Goal: Task Accomplishment & Management: Manage account settings

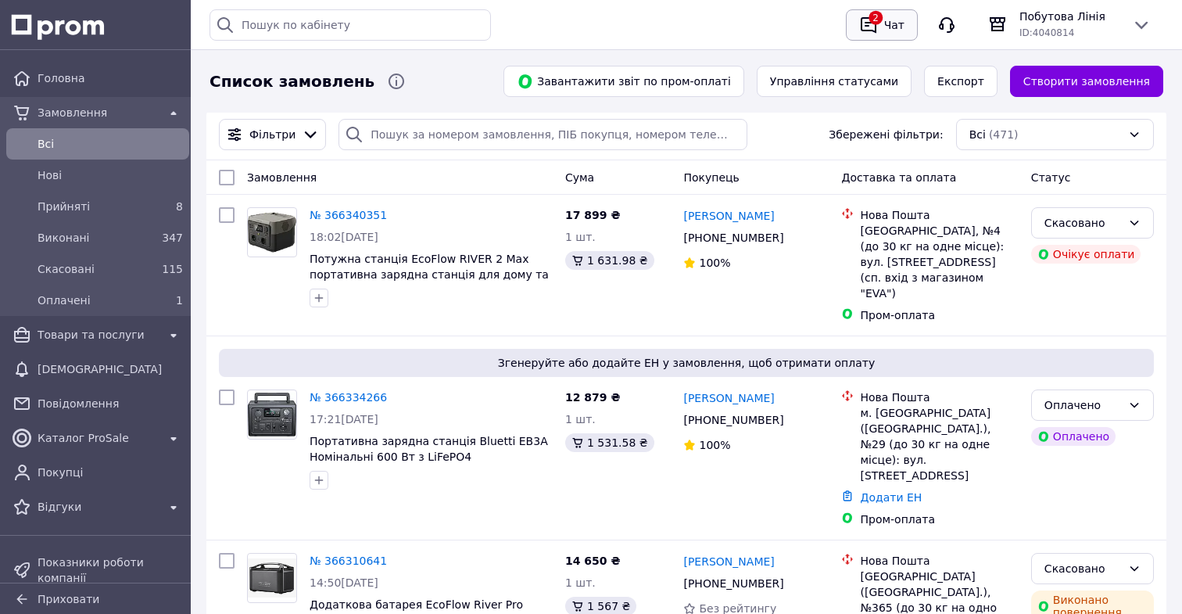
click at [872, 38] on button "2 Чат" at bounding box center [882, 24] width 72 height 31
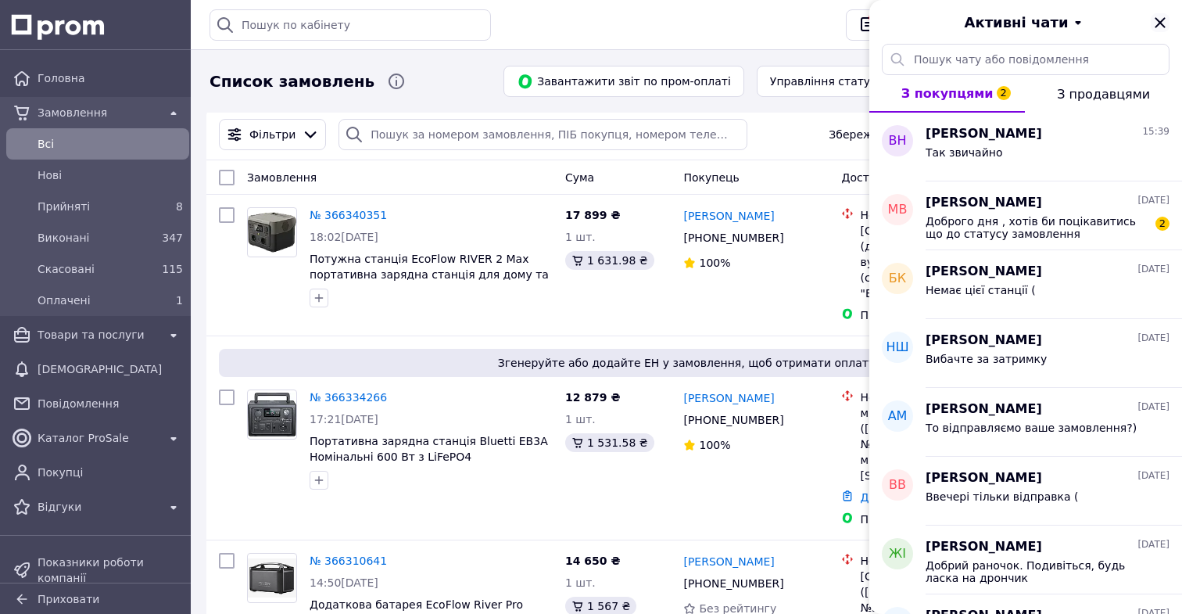
click at [1166, 25] on icon "Закрити" at bounding box center [1160, 22] width 19 height 19
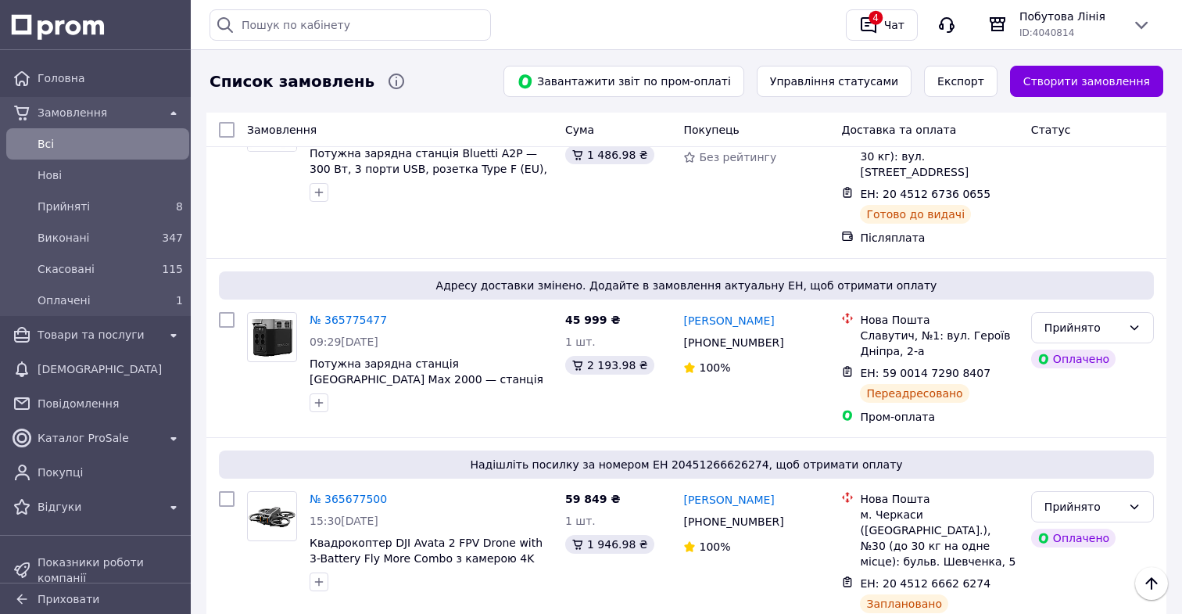
scroll to position [2217, 0]
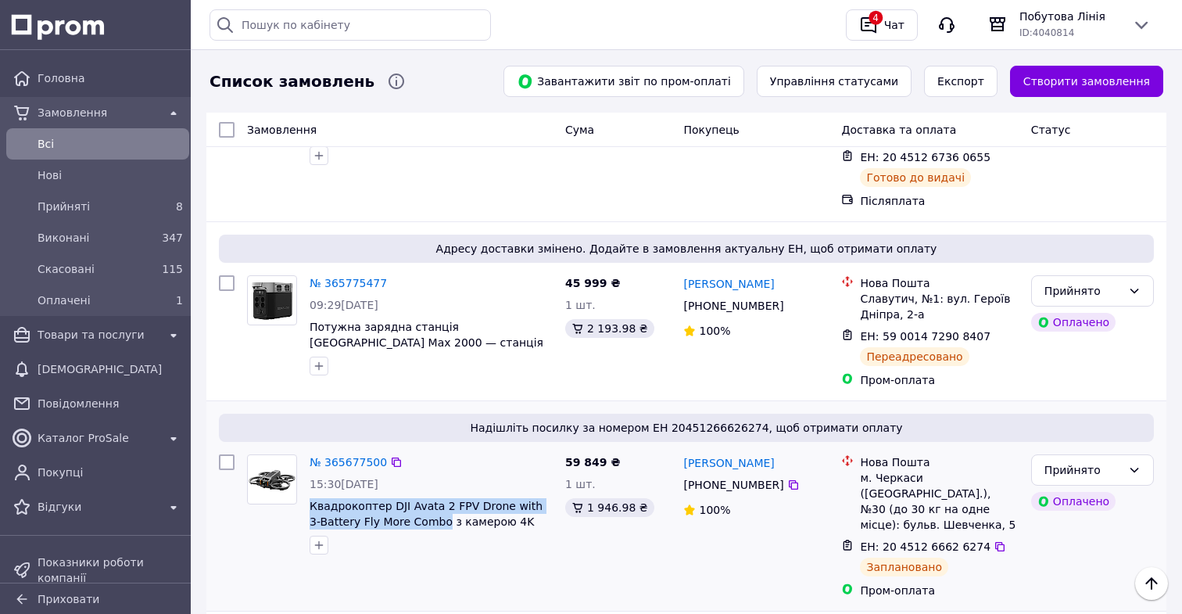
drag, startPoint x: 306, startPoint y: 343, endPoint x: 432, endPoint y: 366, distance: 127.1
click at [432, 448] on div "№ 365677500 15:30, 08.10.2025 Квадрокоптер DJI Avata 2 FPV Drone with 3-Battery…" at bounding box center [431, 504] width 256 height 113
copy span "Квадрокоптер DJI Avata 2 FPV Drone with 3-Battery Fly More Combo"
click at [129, 331] on span "Товари та послуги" at bounding box center [98, 335] width 120 height 16
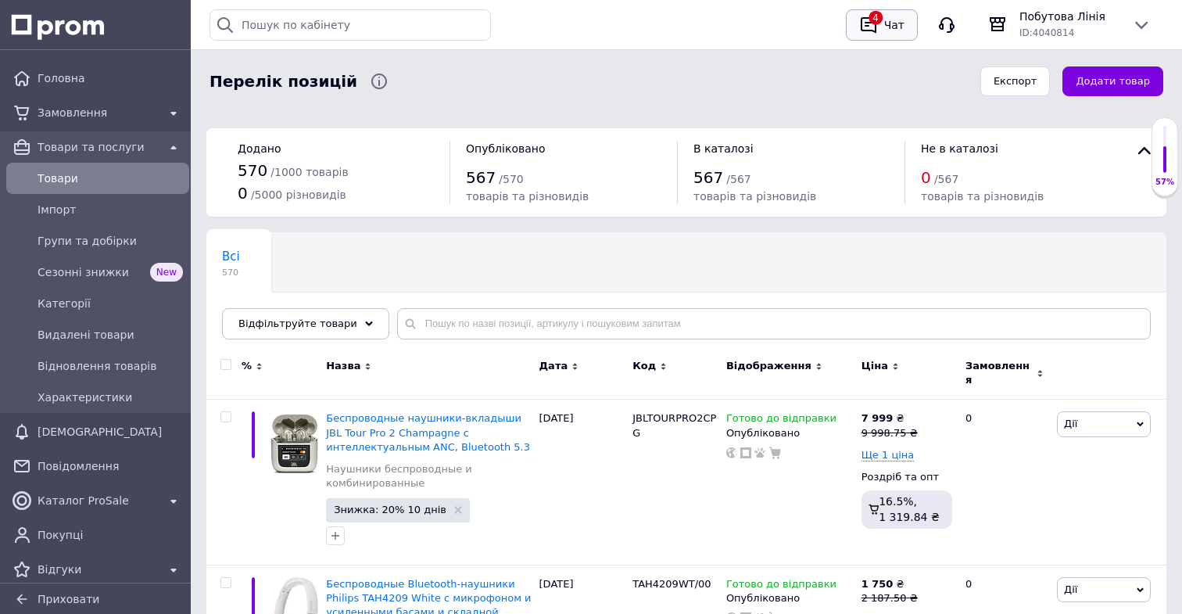
click at [880, 16] on div "4" at bounding box center [868, 25] width 25 height 25
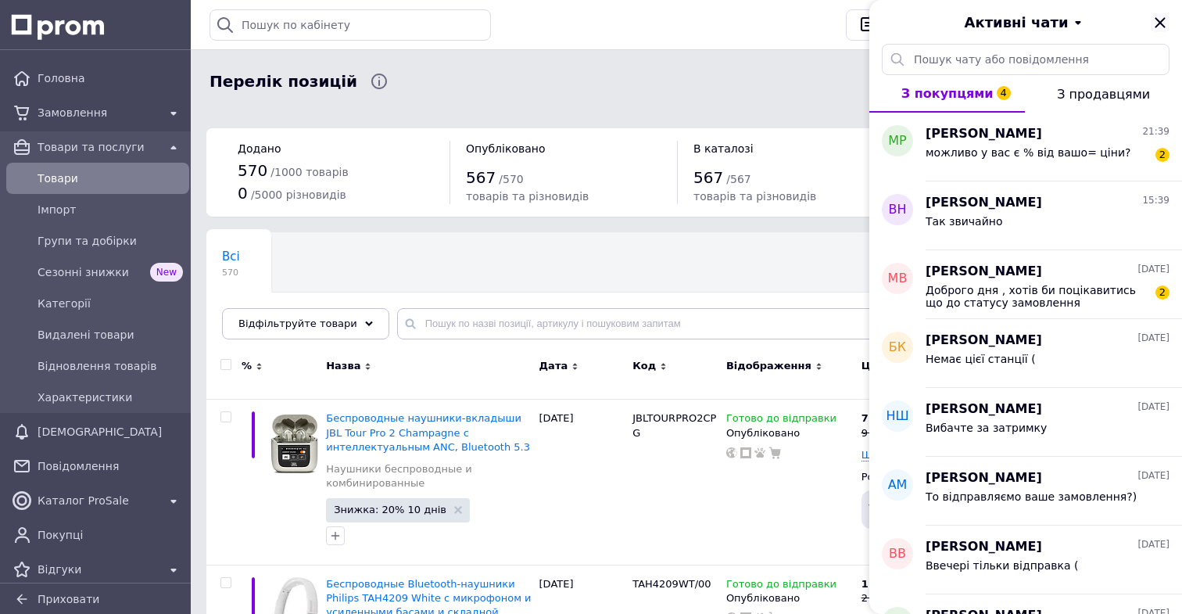
click at [1163, 22] on icon "Закрити" at bounding box center [1160, 22] width 19 height 19
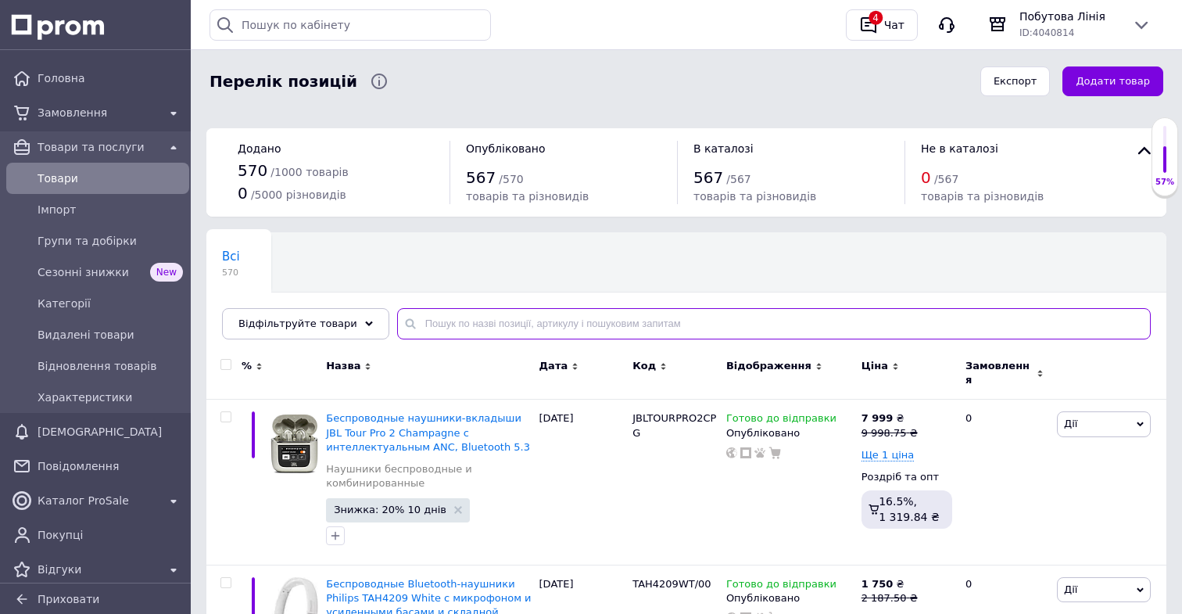
click at [539, 310] on input "text" at bounding box center [774, 323] width 754 height 31
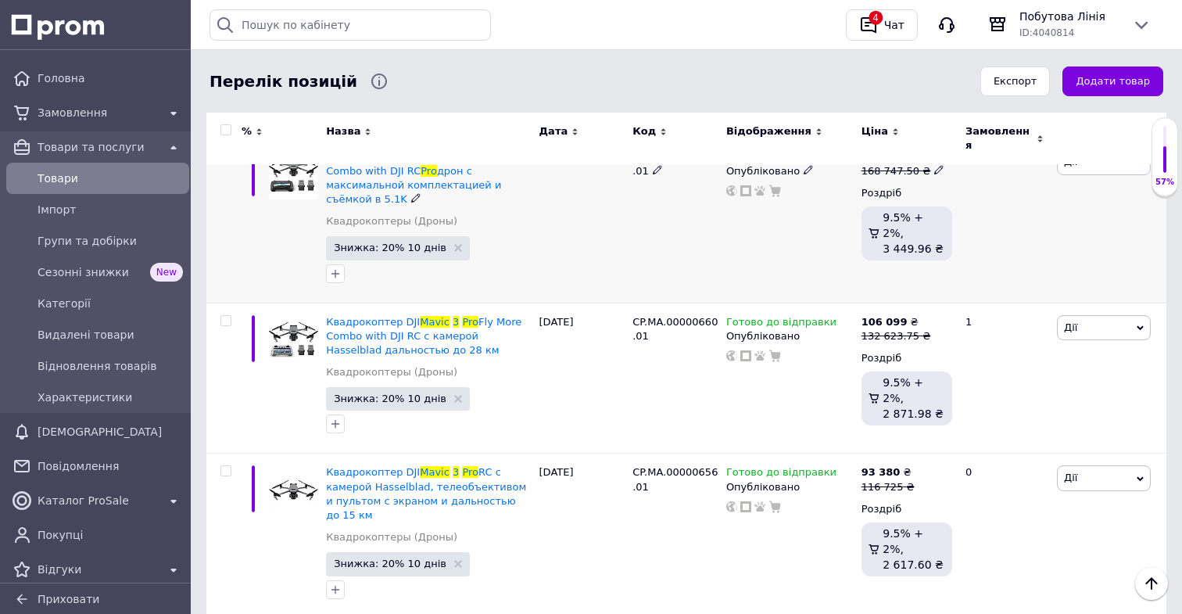
scroll to position [264, 0]
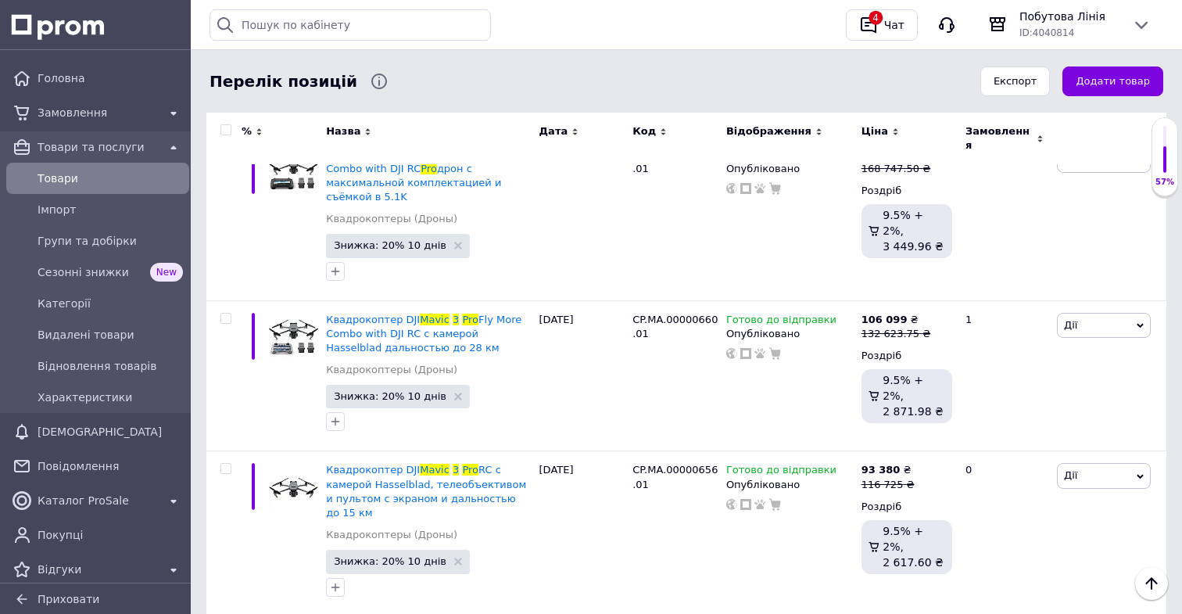
type input "mavic 3 pro"
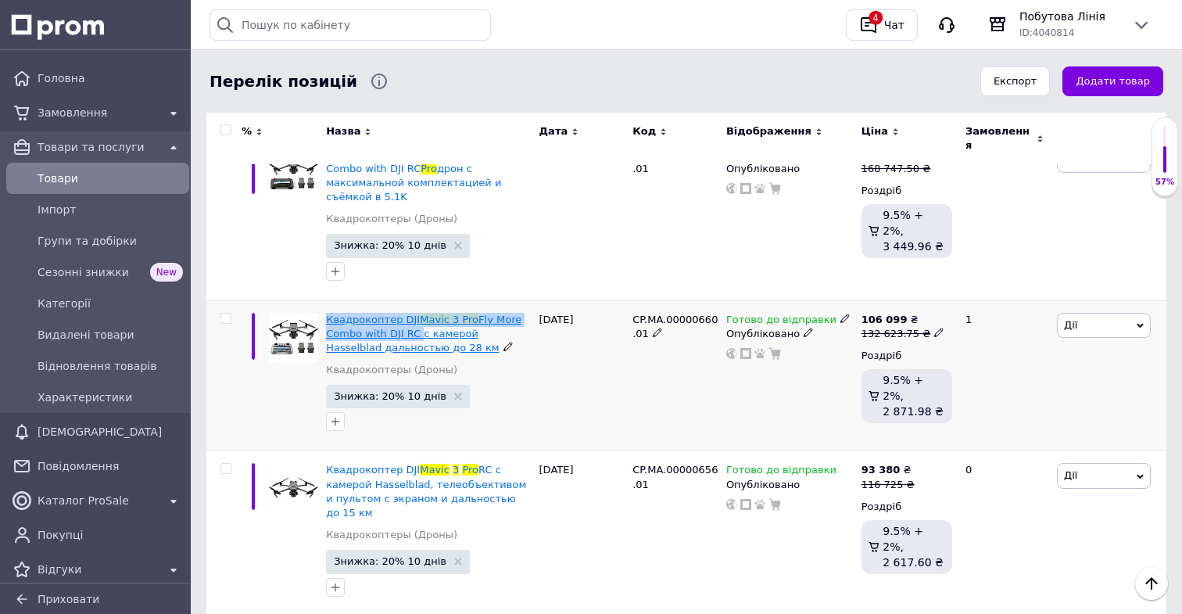
drag, startPoint x: 324, startPoint y: 307, endPoint x: 418, endPoint y: 325, distance: 95.5
click at [418, 325] on div "Квадрокоптер DJI Mavic 3 Pro Fly More Combo with DJI RC с камерой Hasselblad да…" at bounding box center [428, 375] width 213 height 151
copy span "Квадрокоптер DJI Mavic 3 Pro Fly More Combo with DJI RC"
